Goal: Task Accomplishment & Management: Manage account settings

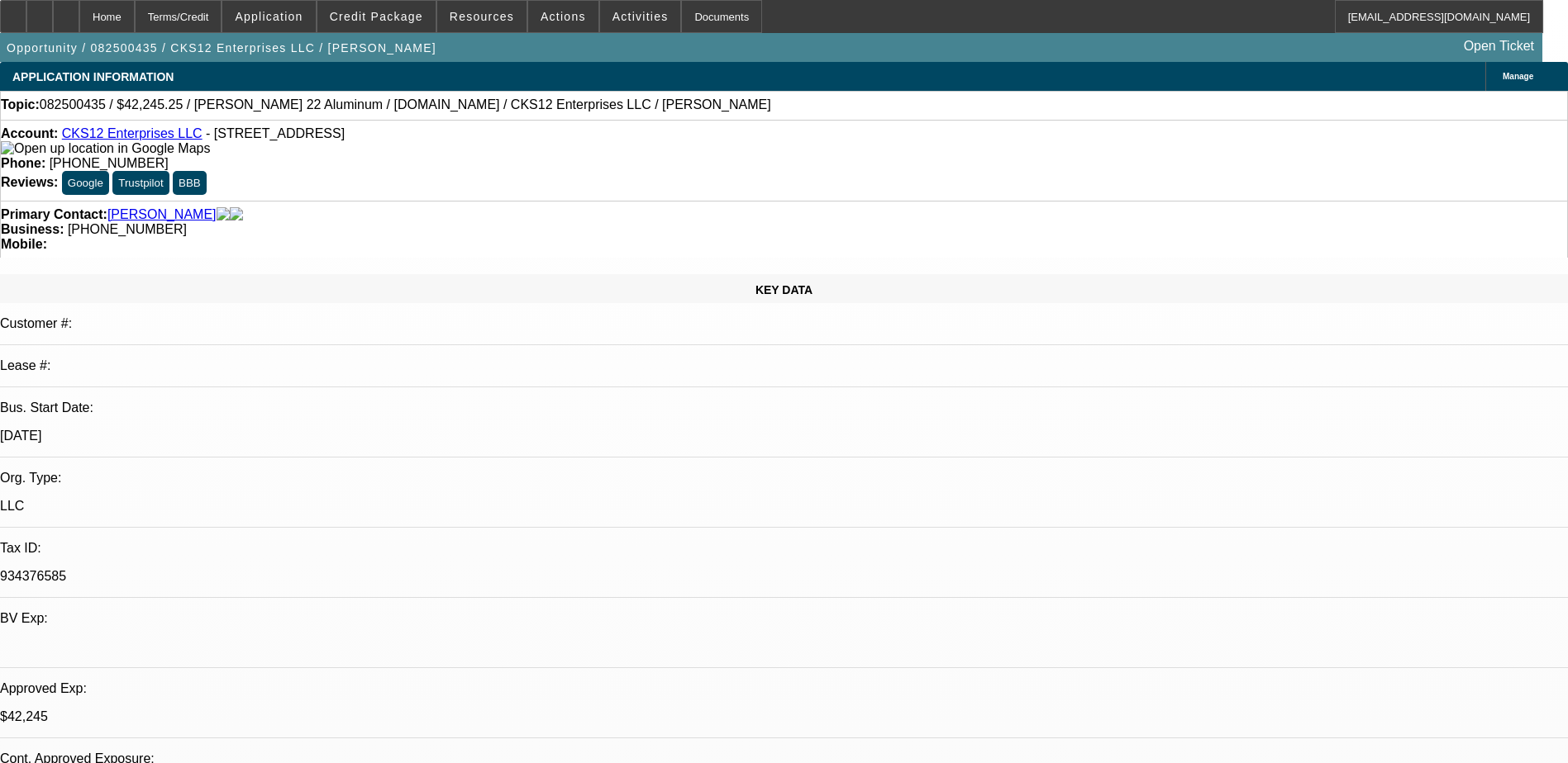
select select "0"
select select "2"
select select "0.1"
select select "0"
select select "2"
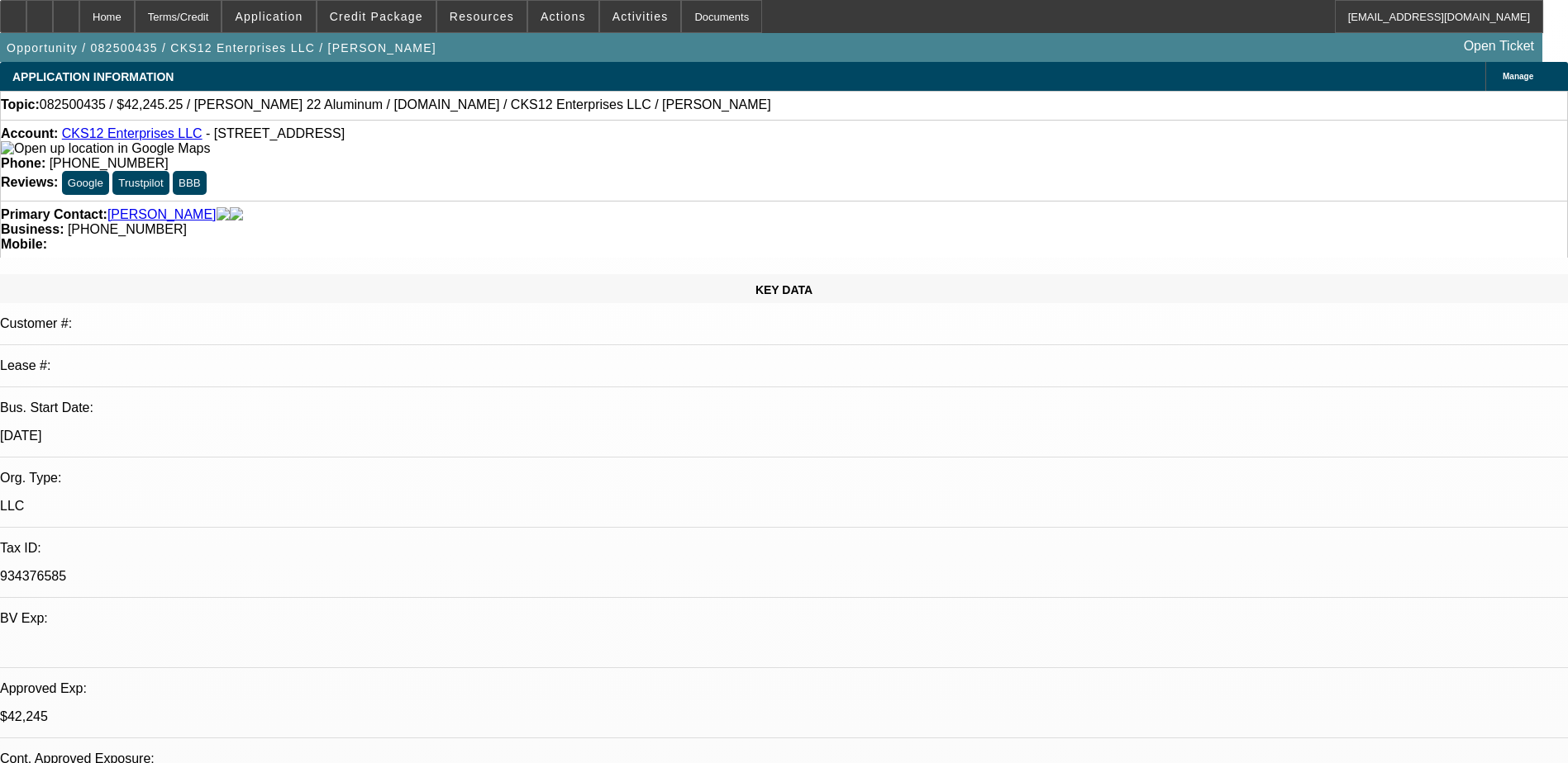
select select "0.1"
select select "0"
select select "2"
select select "0.1"
select select "0"
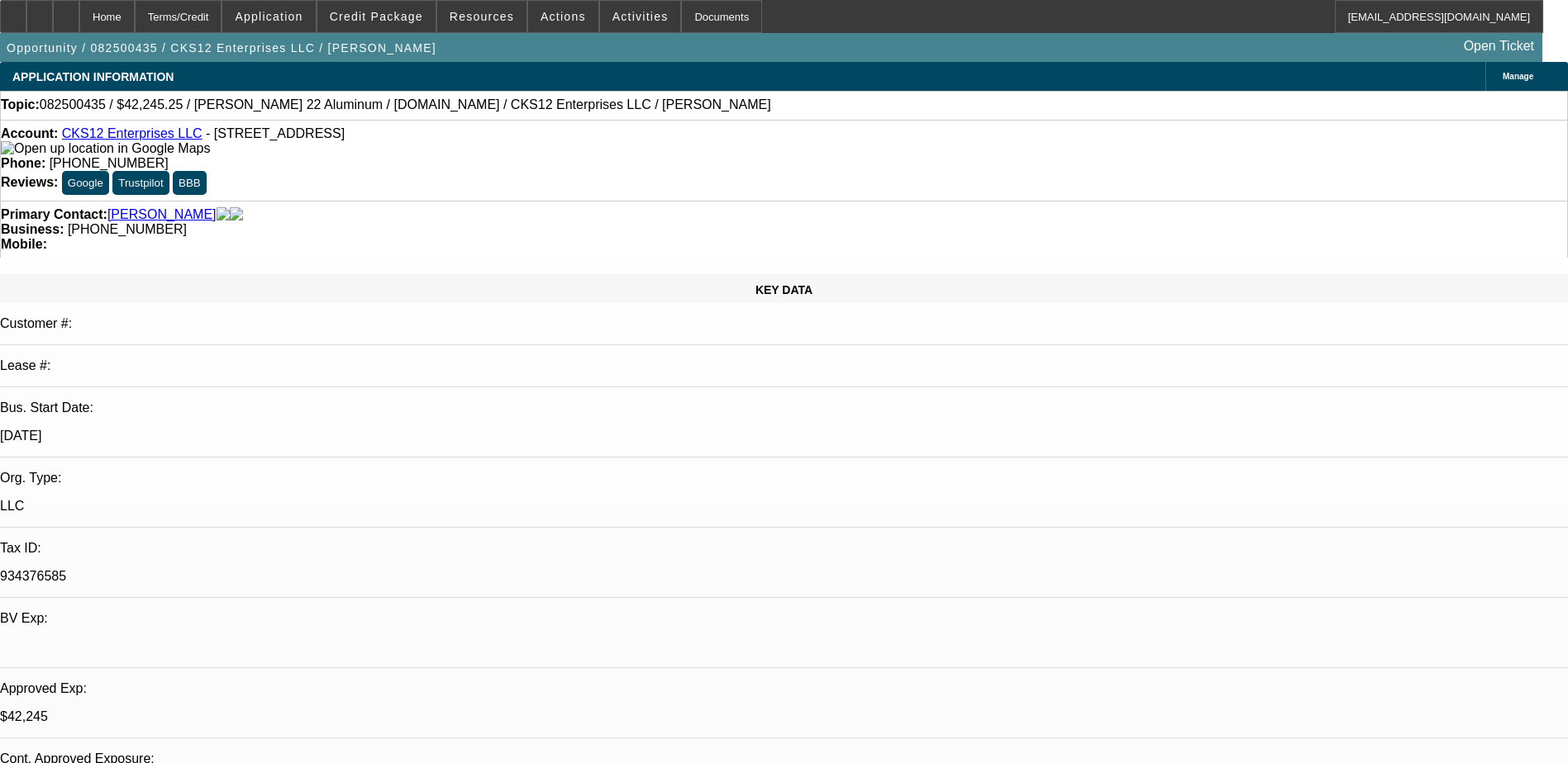
select select "2"
select select "0.1"
select select "1"
select select "2"
select select "4"
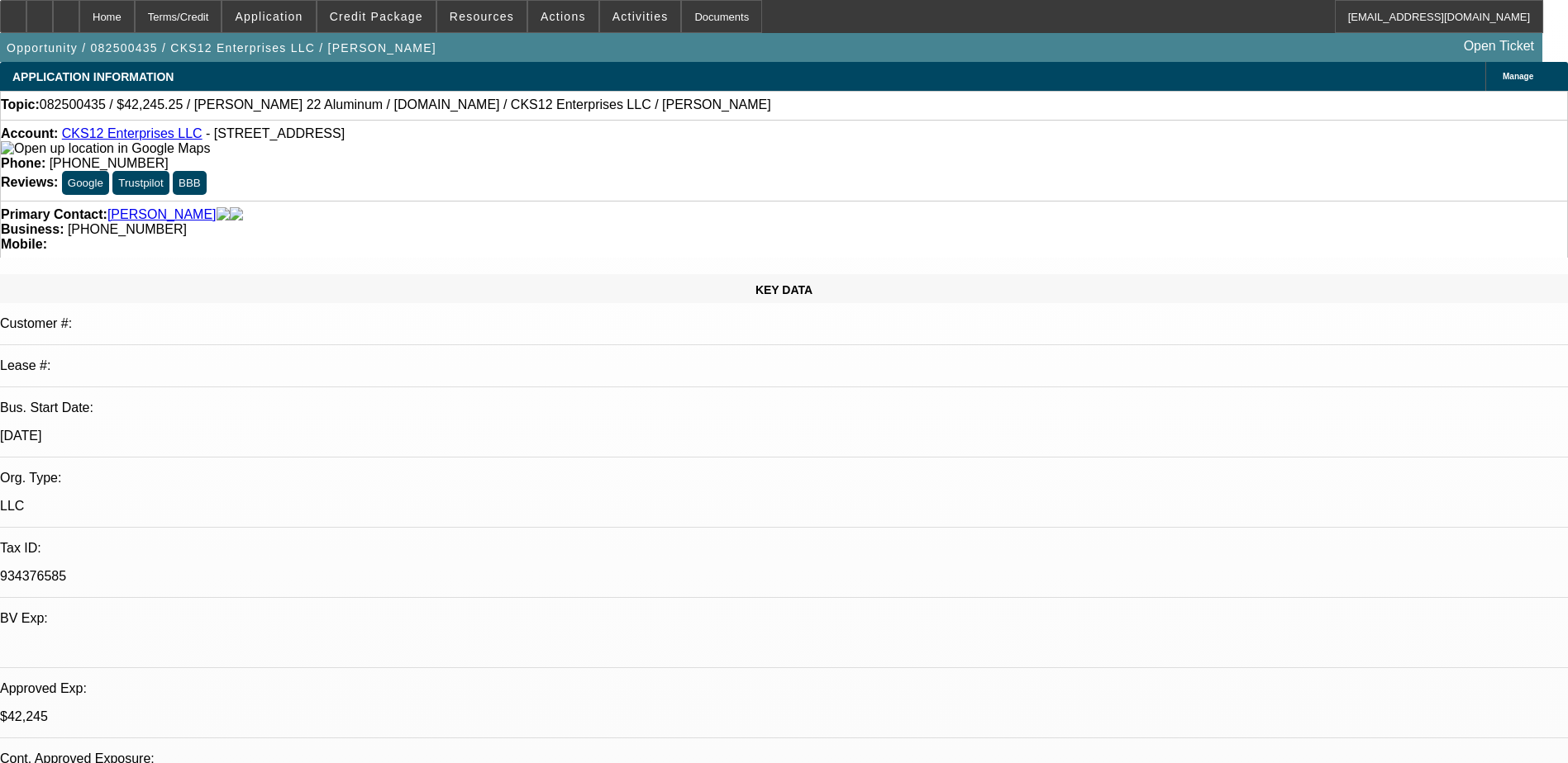
select select "1"
select select "2"
select select "4"
select select "1"
select select "2"
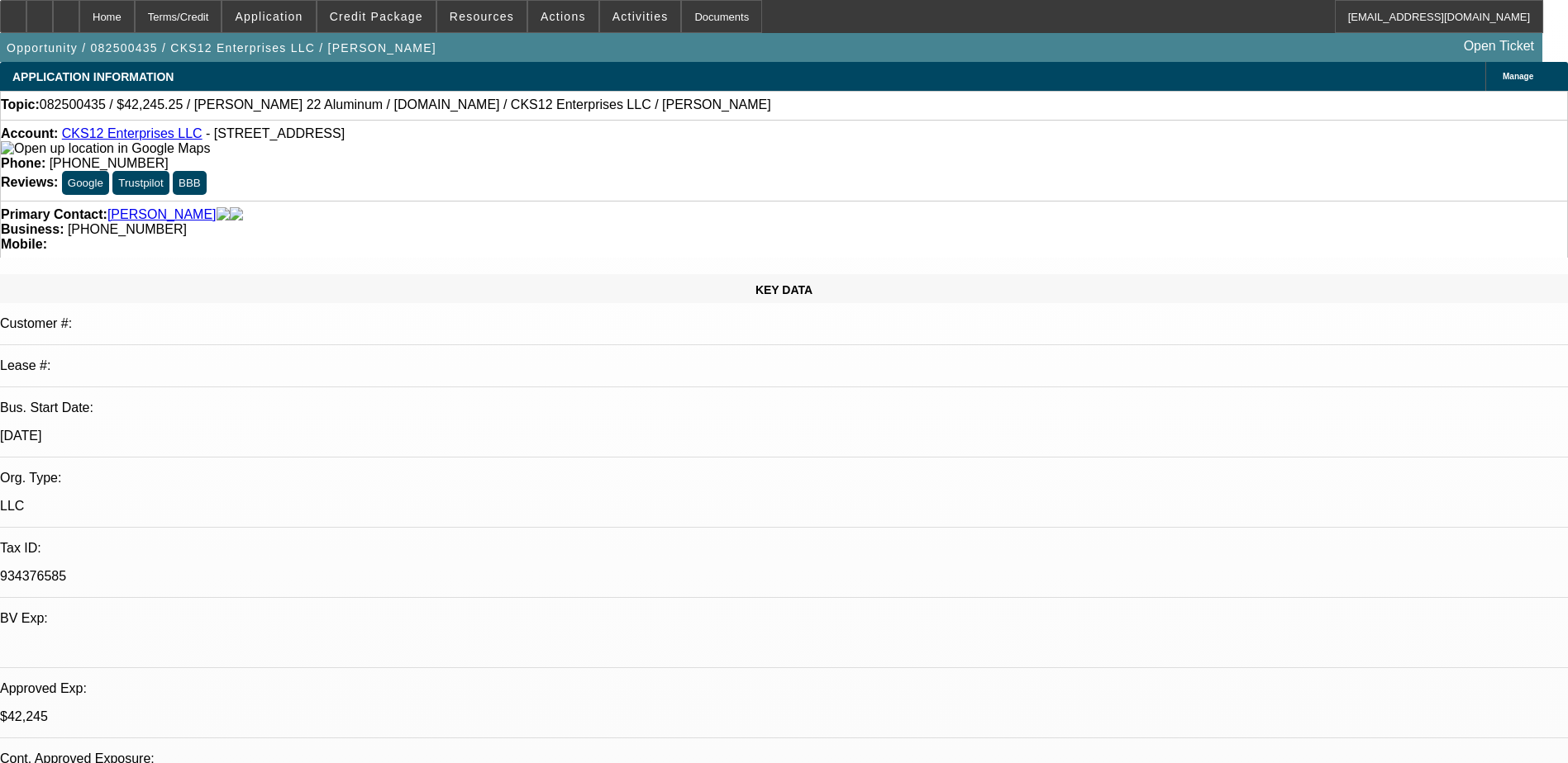
select select "4"
select select "1"
select select "2"
select select "4"
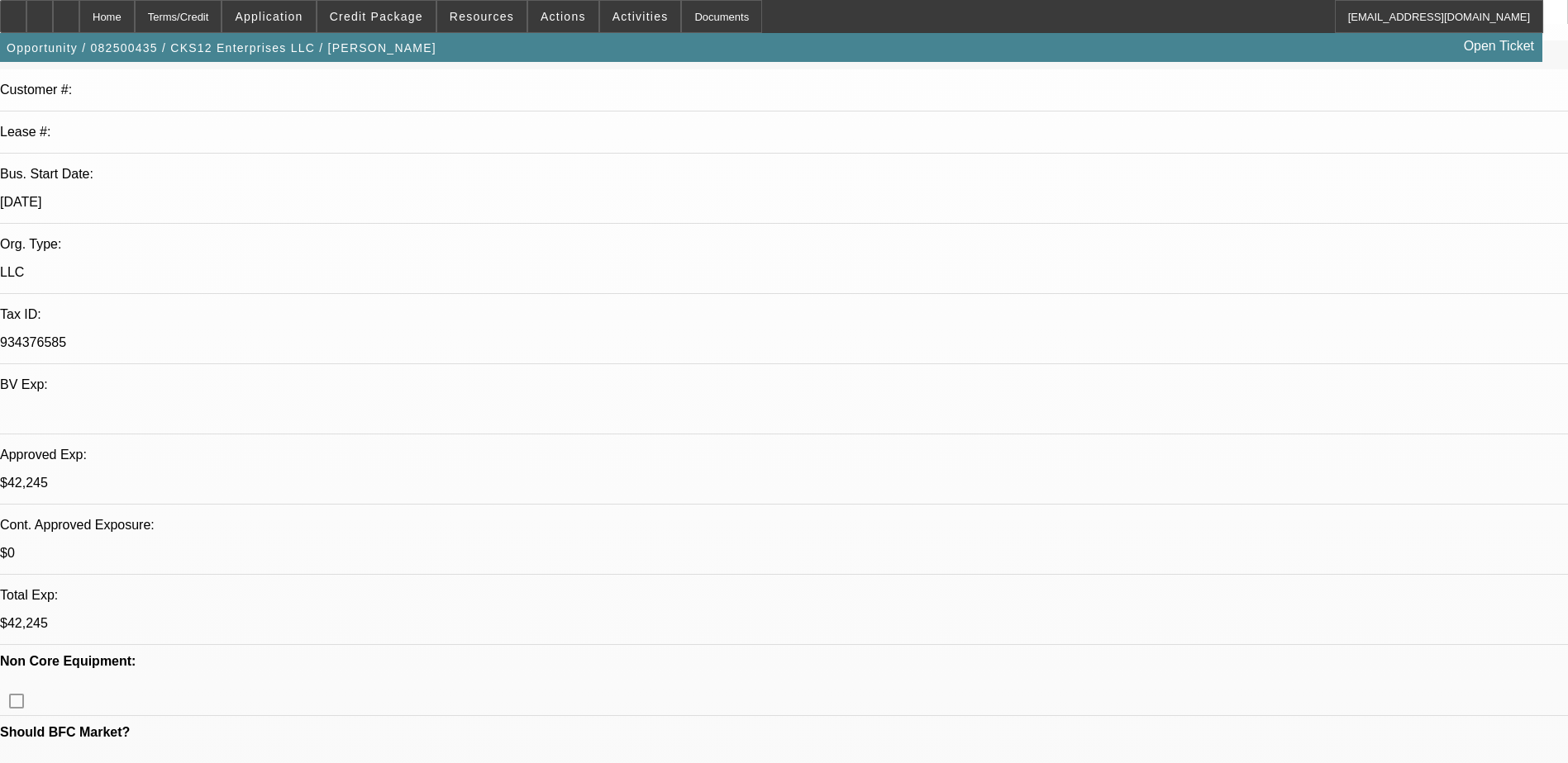
scroll to position [82, 0]
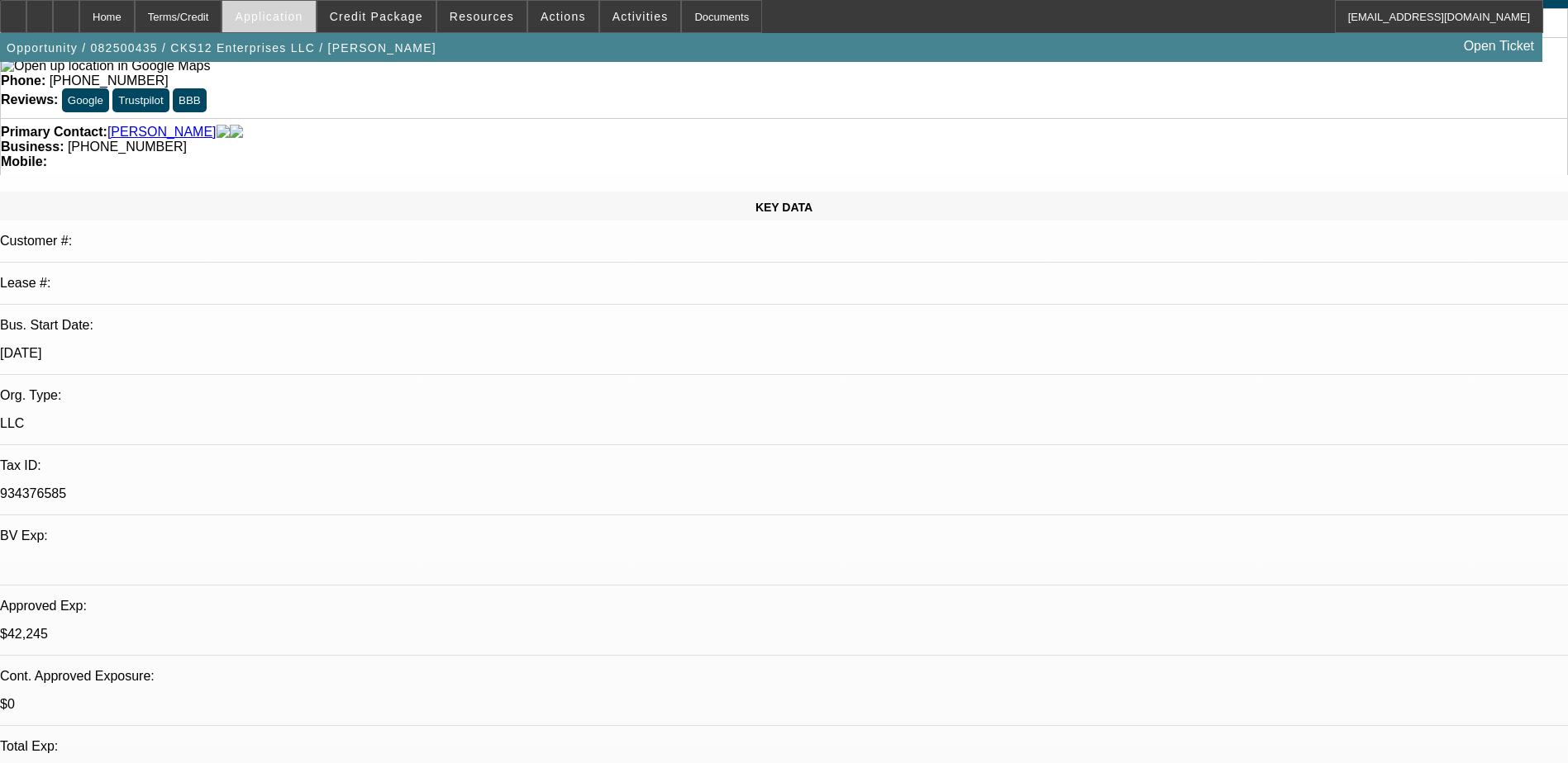
click at [301, 16] on span "Application" at bounding box center [269, 16] width 68 height 13
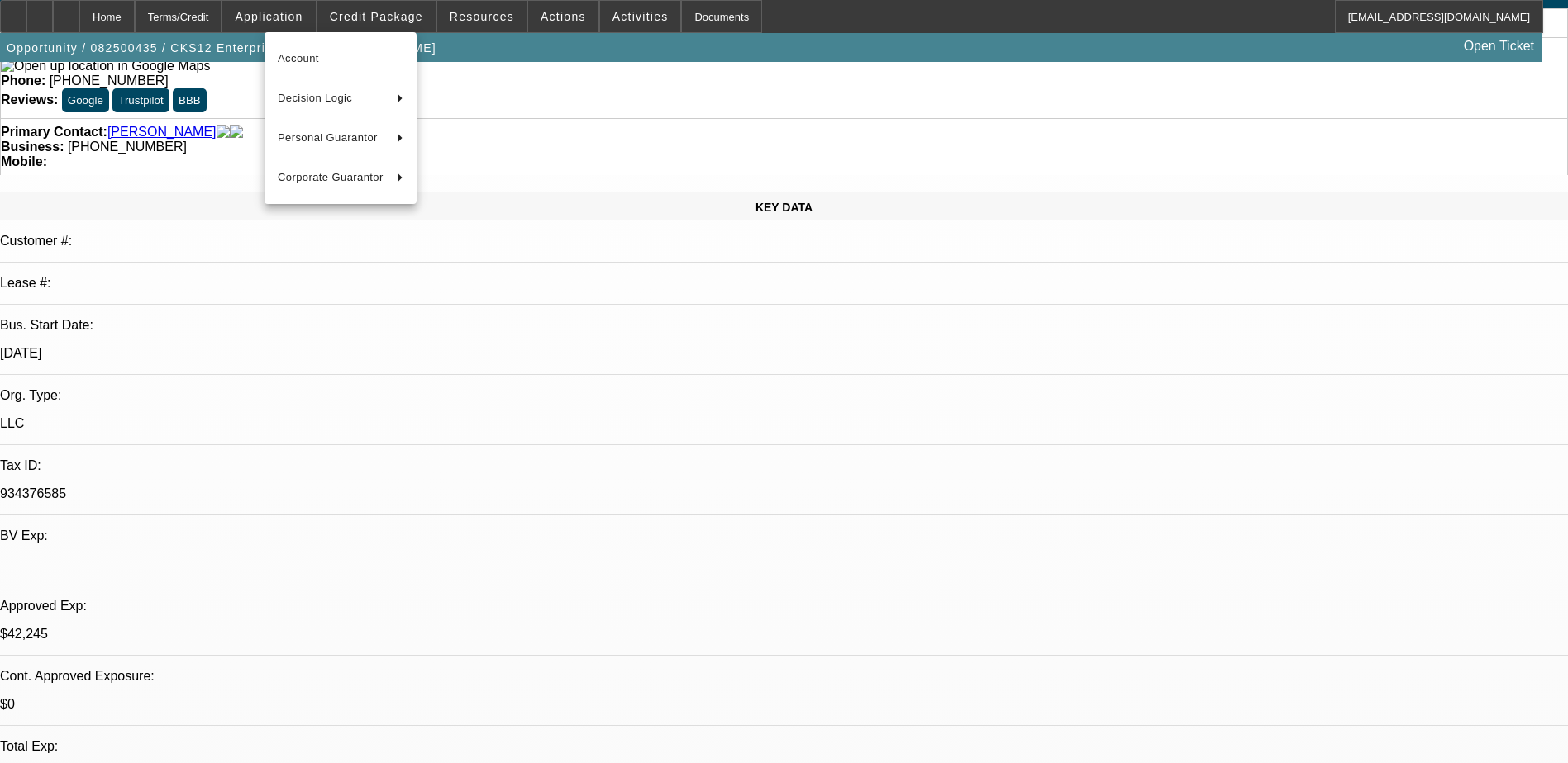
click at [69, 23] on div at bounding box center [784, 382] width 1568 height 763
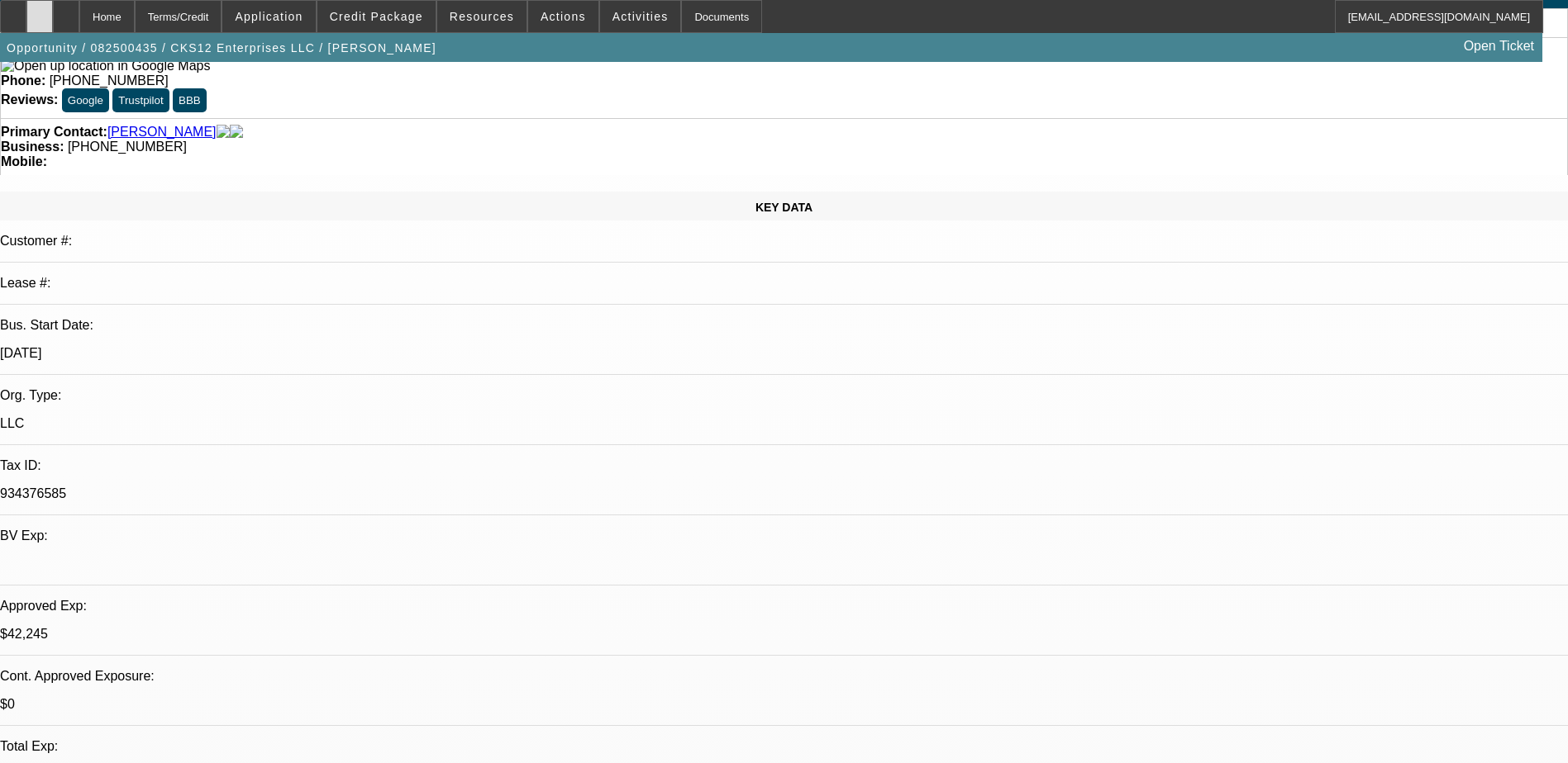
click at [39, 11] on icon at bounding box center [39, 11] width 0 height 0
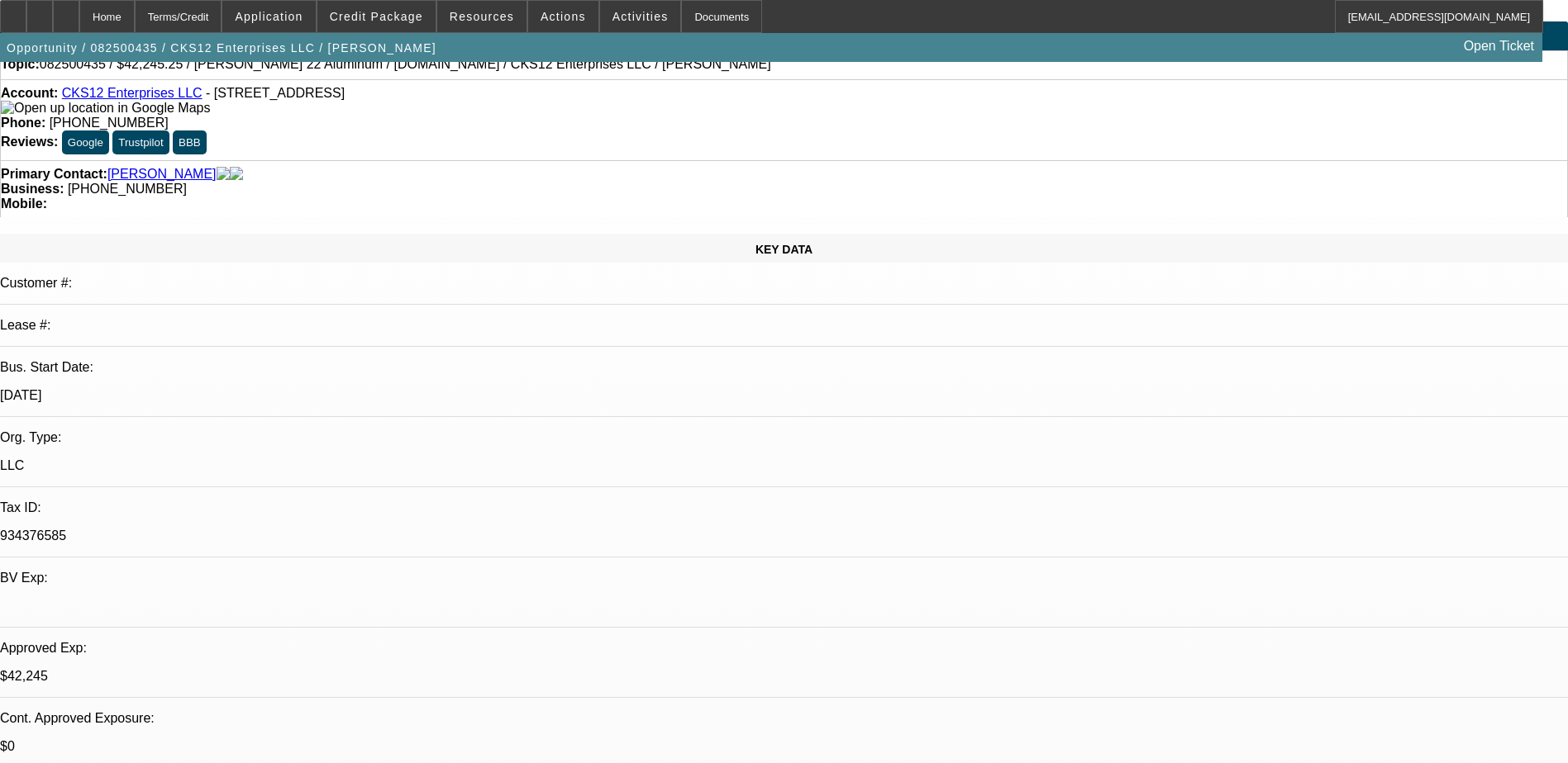
scroll to position [0, 0]
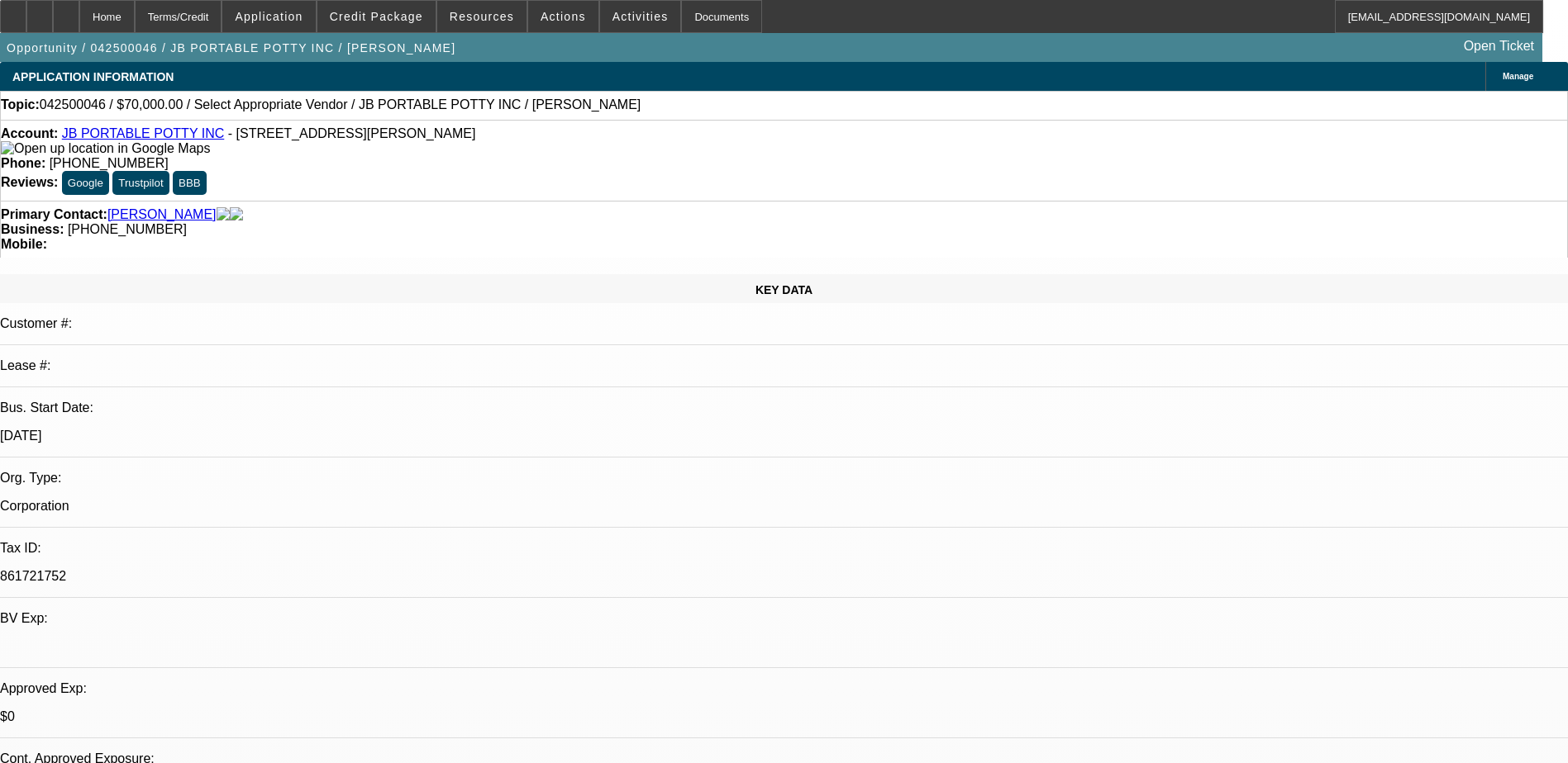
select select "0"
select select "2"
select select "0.1"
select select "4"
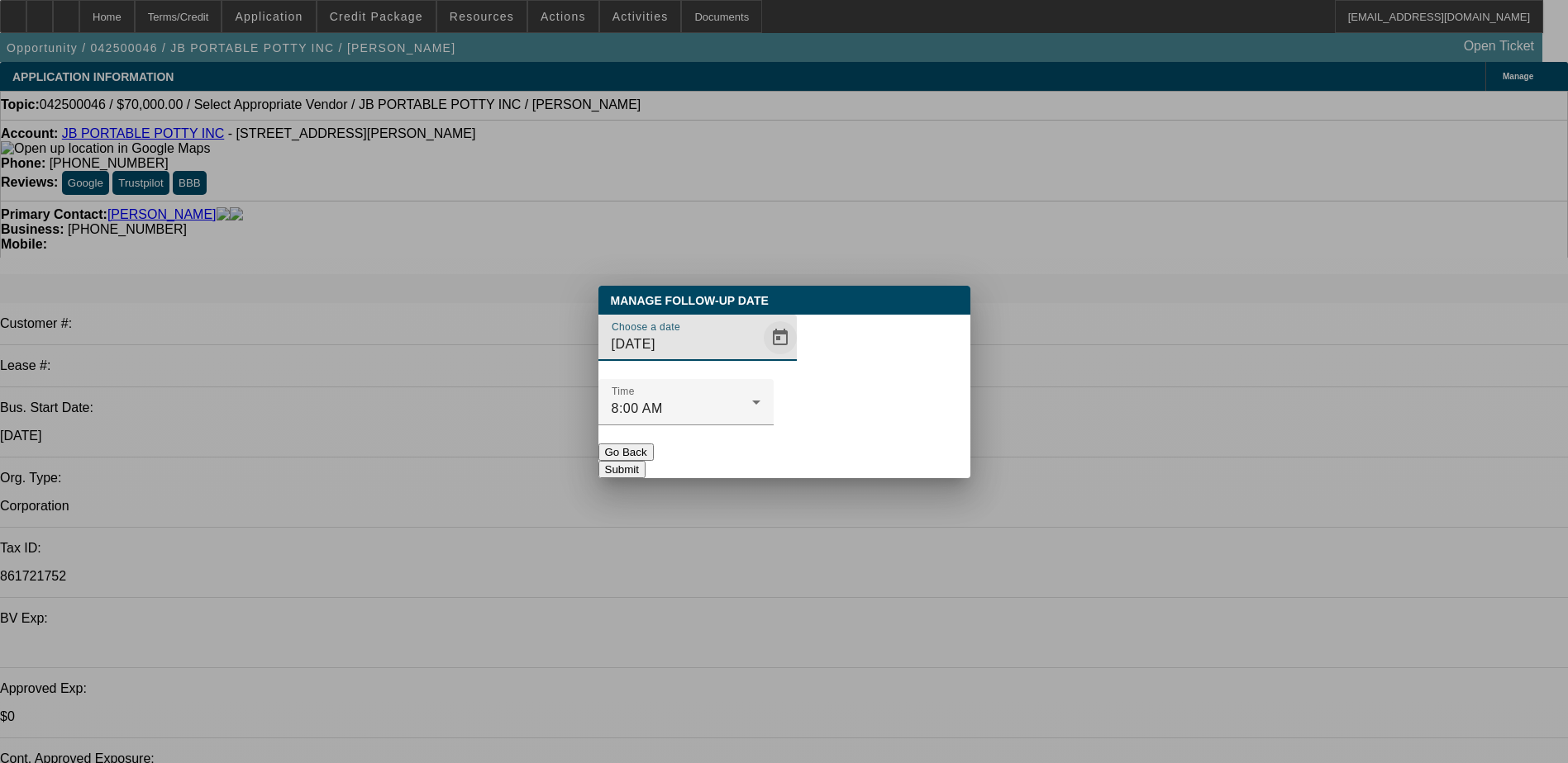
click at [761, 358] on span "Open calendar" at bounding box center [780, 337] width 39 height 39
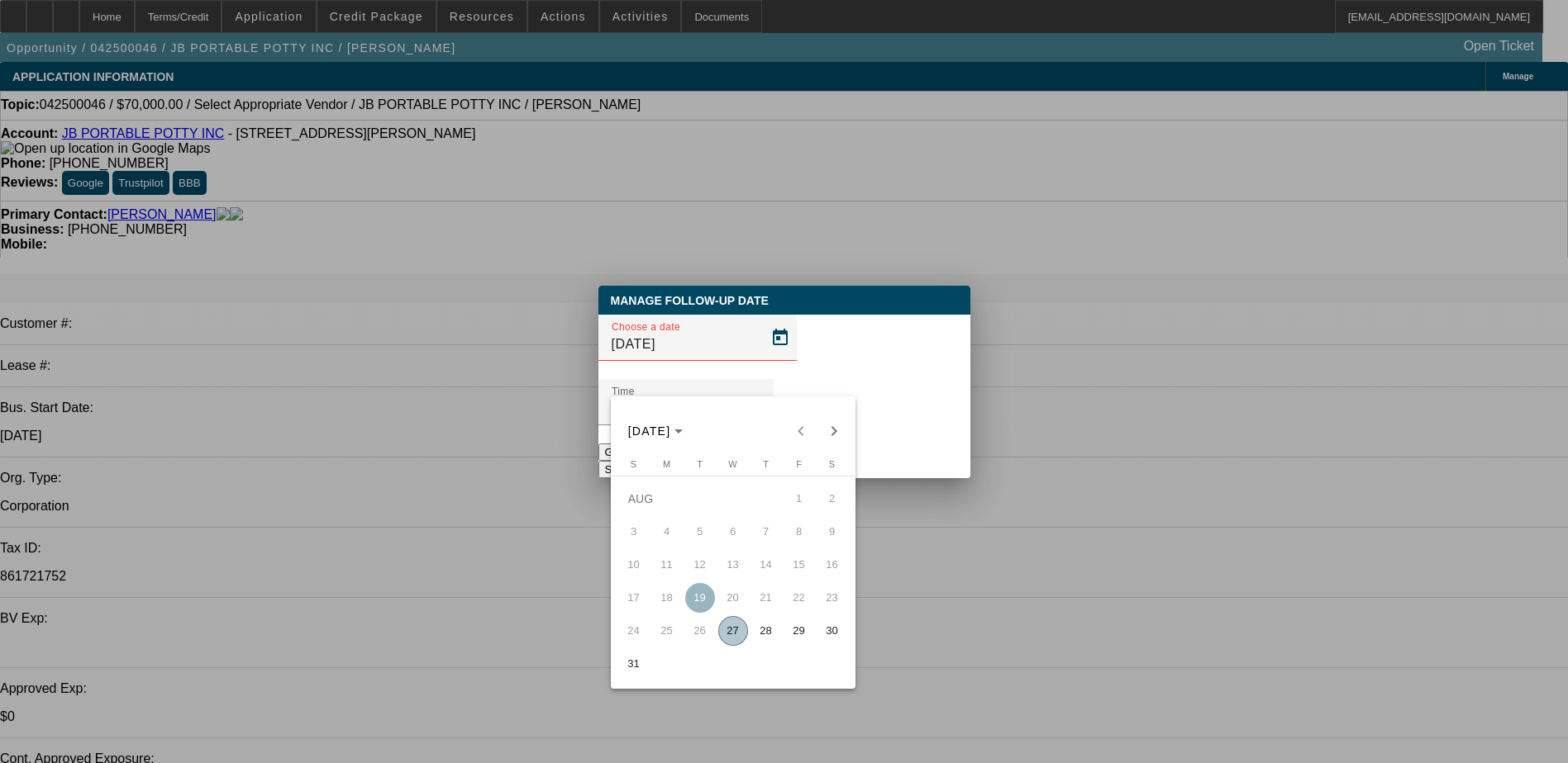
click at [805, 637] on span "29" at bounding box center [799, 631] width 30 height 30
type input "8/29/2025"
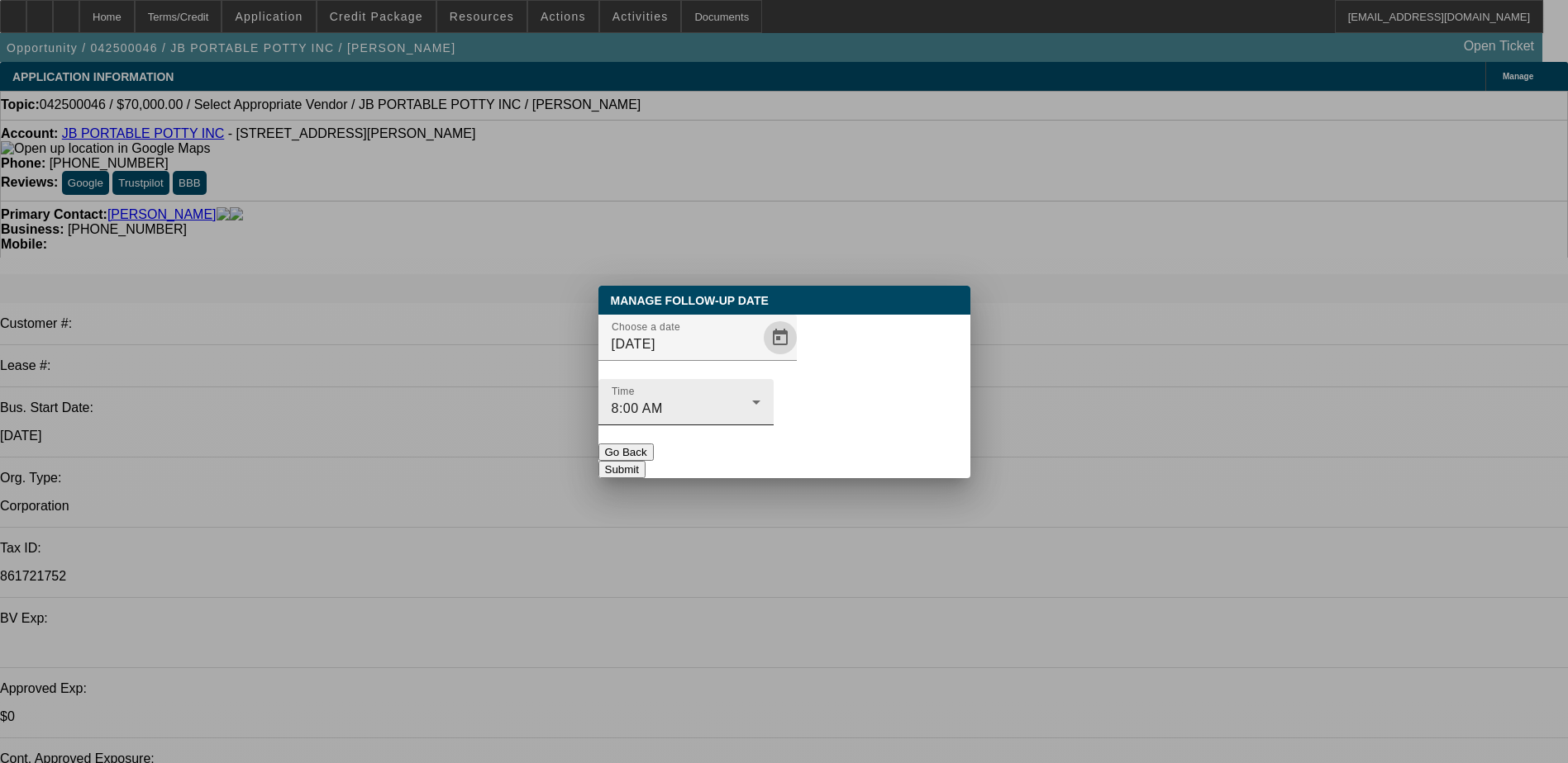
click at [766, 392] on icon at bounding box center [756, 402] width 20 height 20
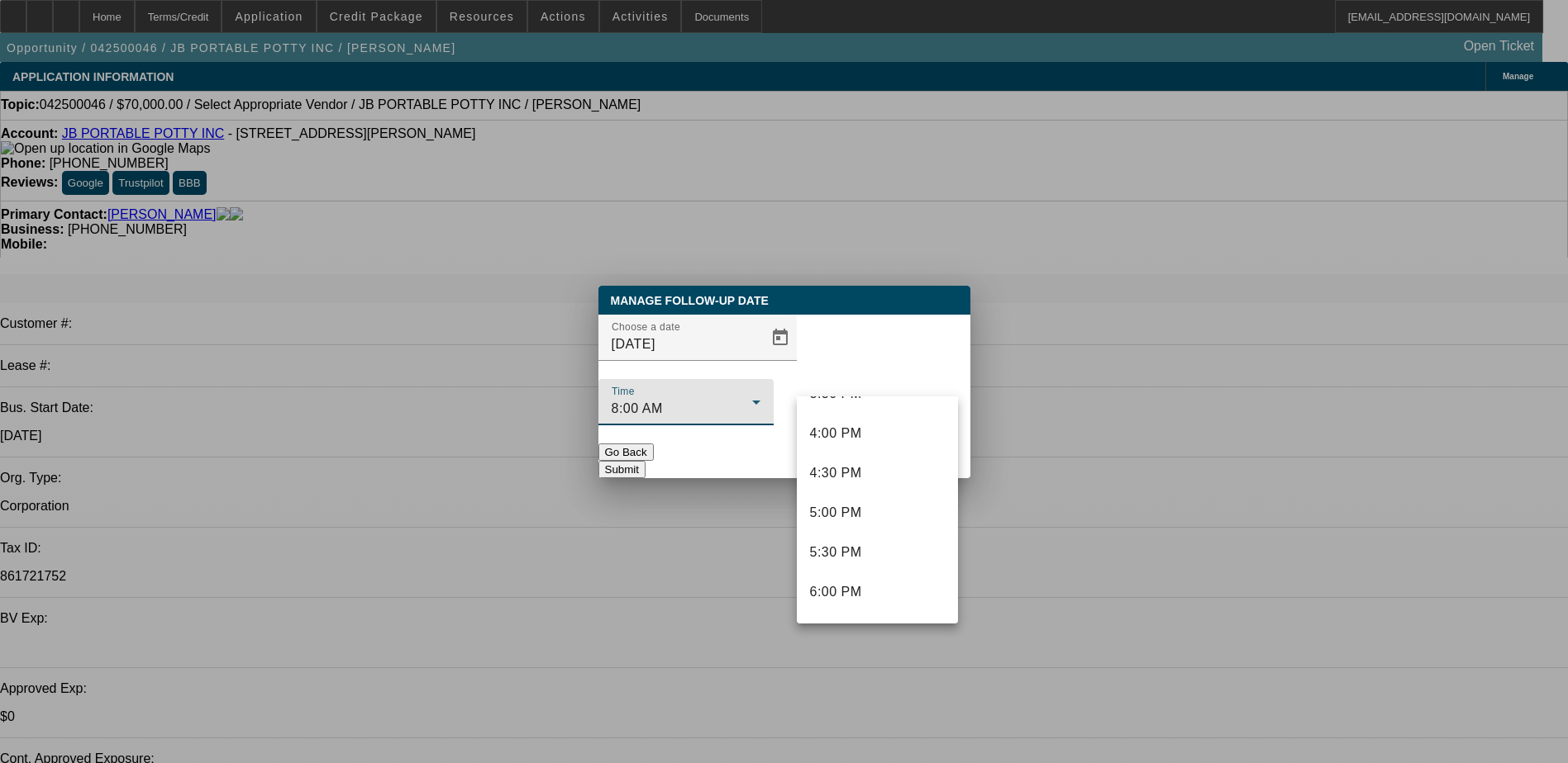
scroll to position [1280, 0]
click at [865, 480] on mat-option "5:00 PM" at bounding box center [878, 491] width 161 height 39
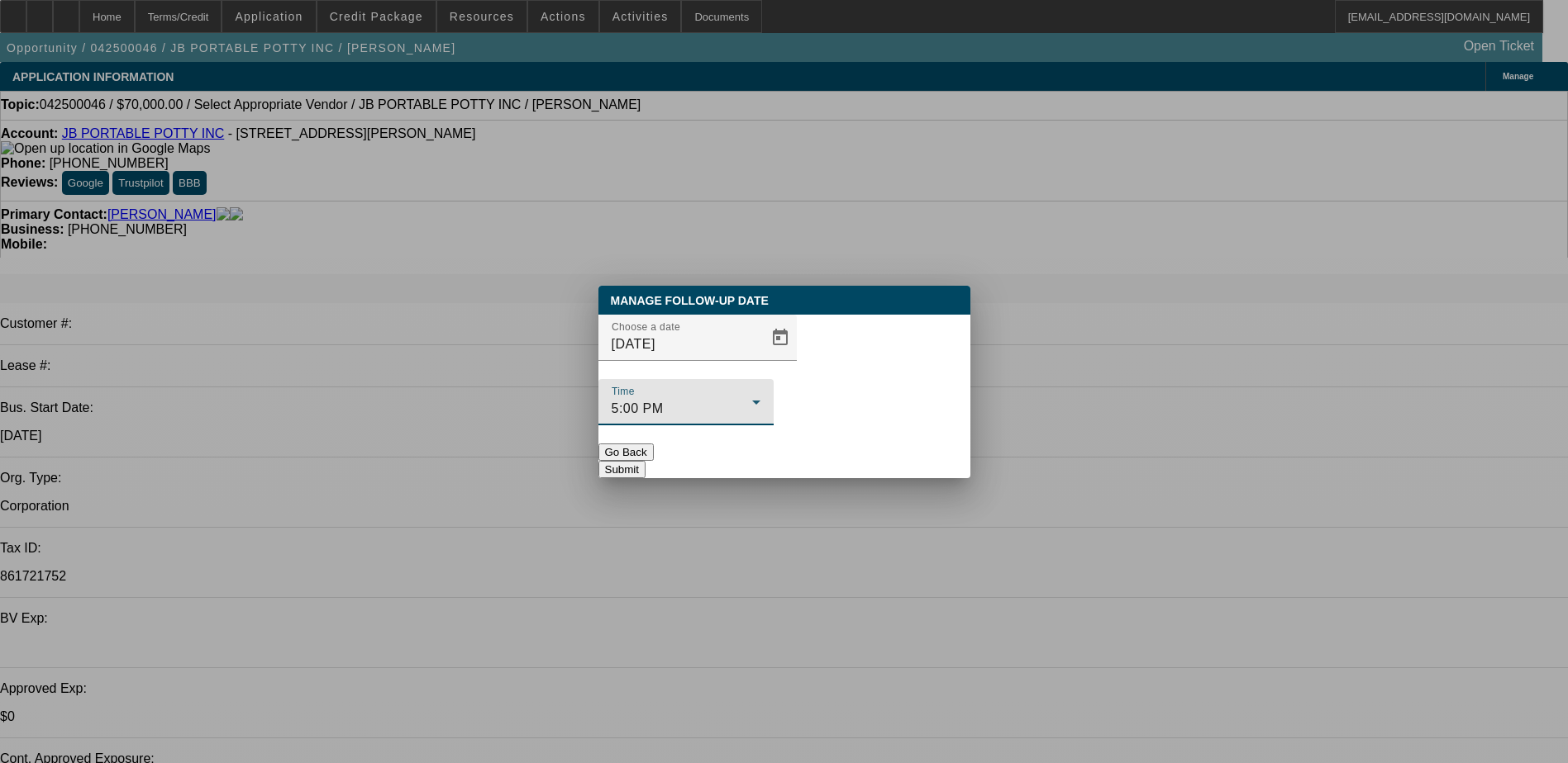
click at [645, 461] on button "Submit" at bounding box center [621, 470] width 47 height 17
